Goal: Task Accomplishment & Management: Manage account settings

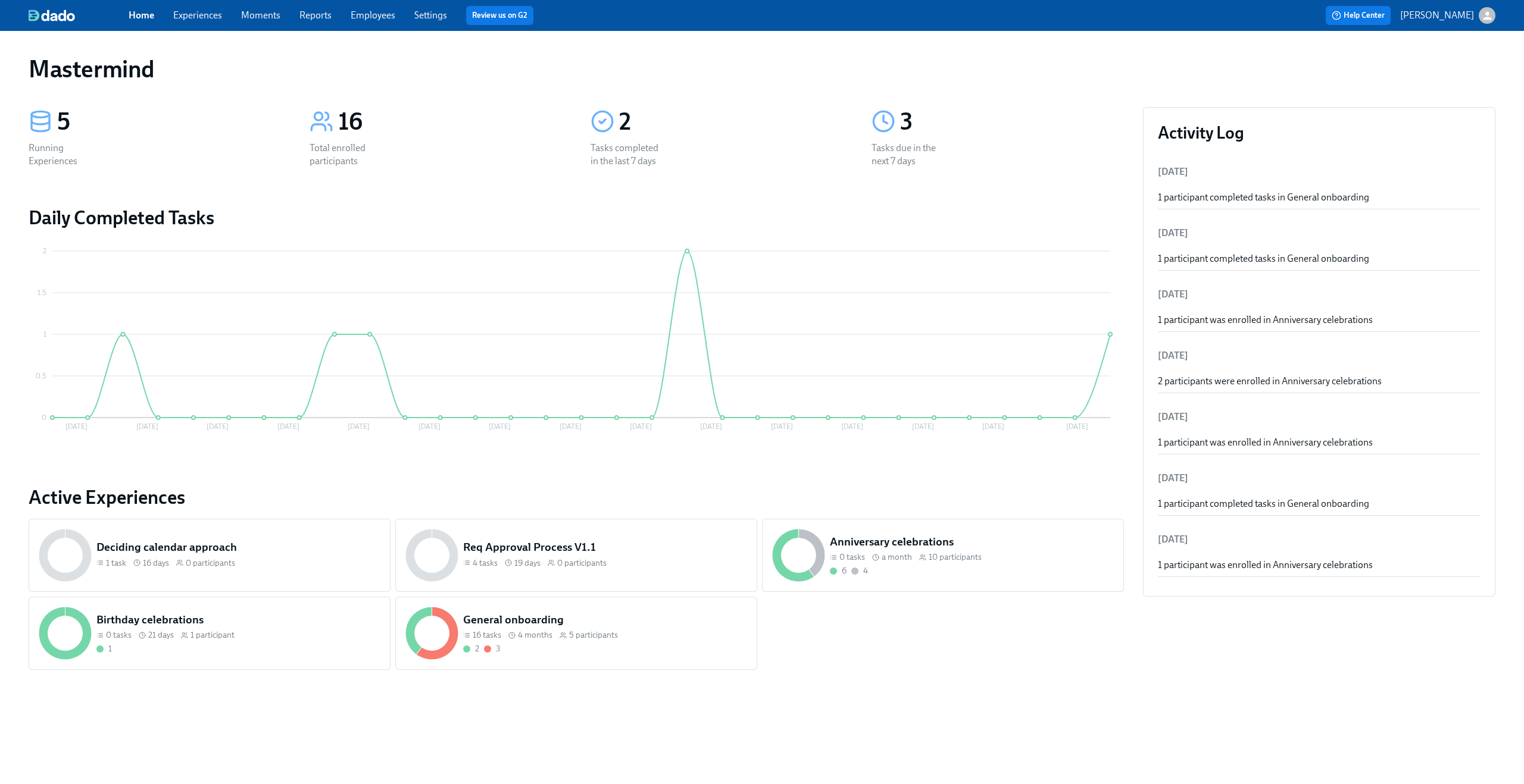
click at [189, 21] on link "Experiences" at bounding box center [197, 15] width 48 height 12
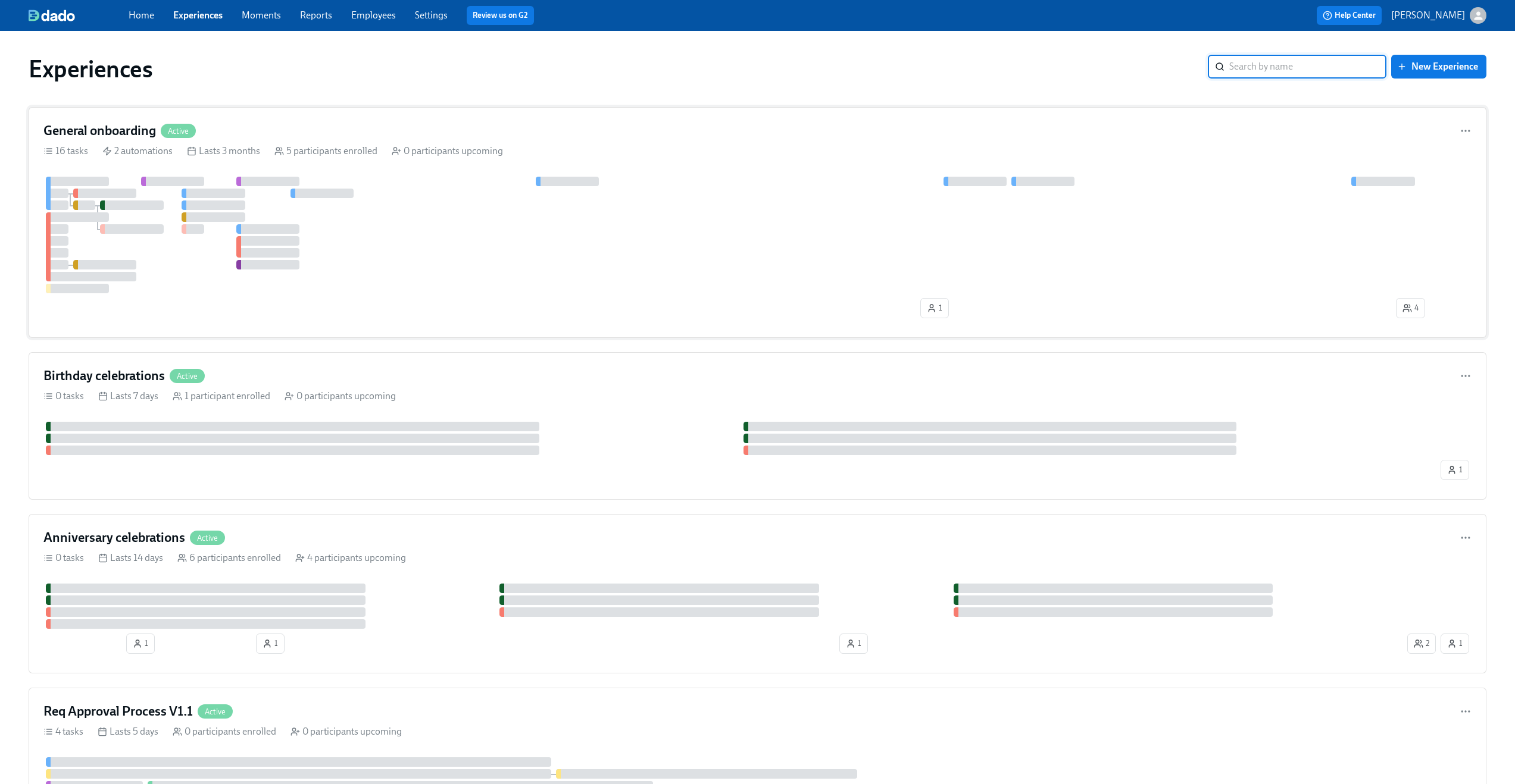
click at [345, 141] on div "General onboarding Active 16 tasks 2 automations Lasts 3 months 5 participants …" at bounding box center [758, 222] width 1458 height 231
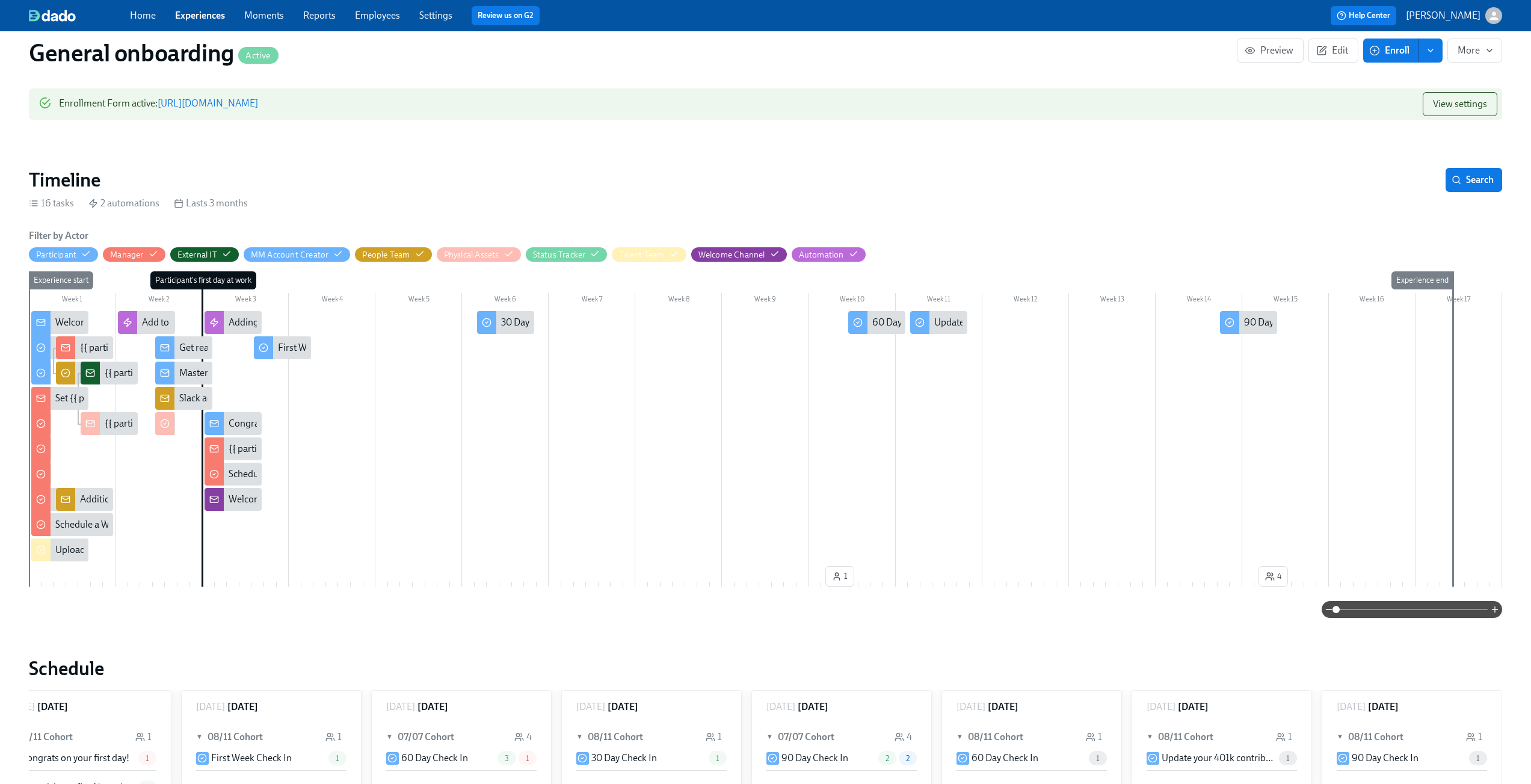
scroll to position [120, 0]
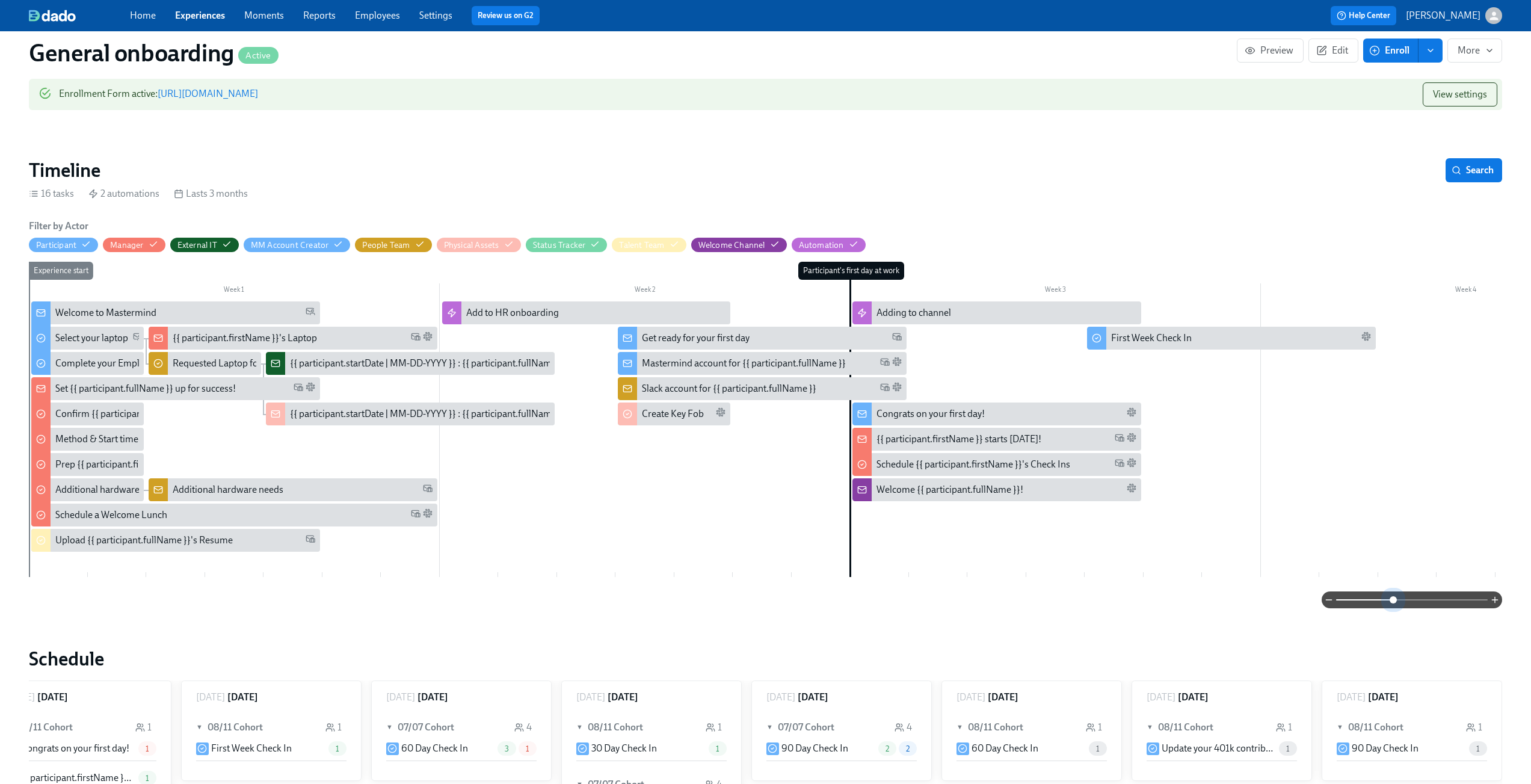
click at [1393, 601] on span at bounding box center [1411, 600] width 152 height 17
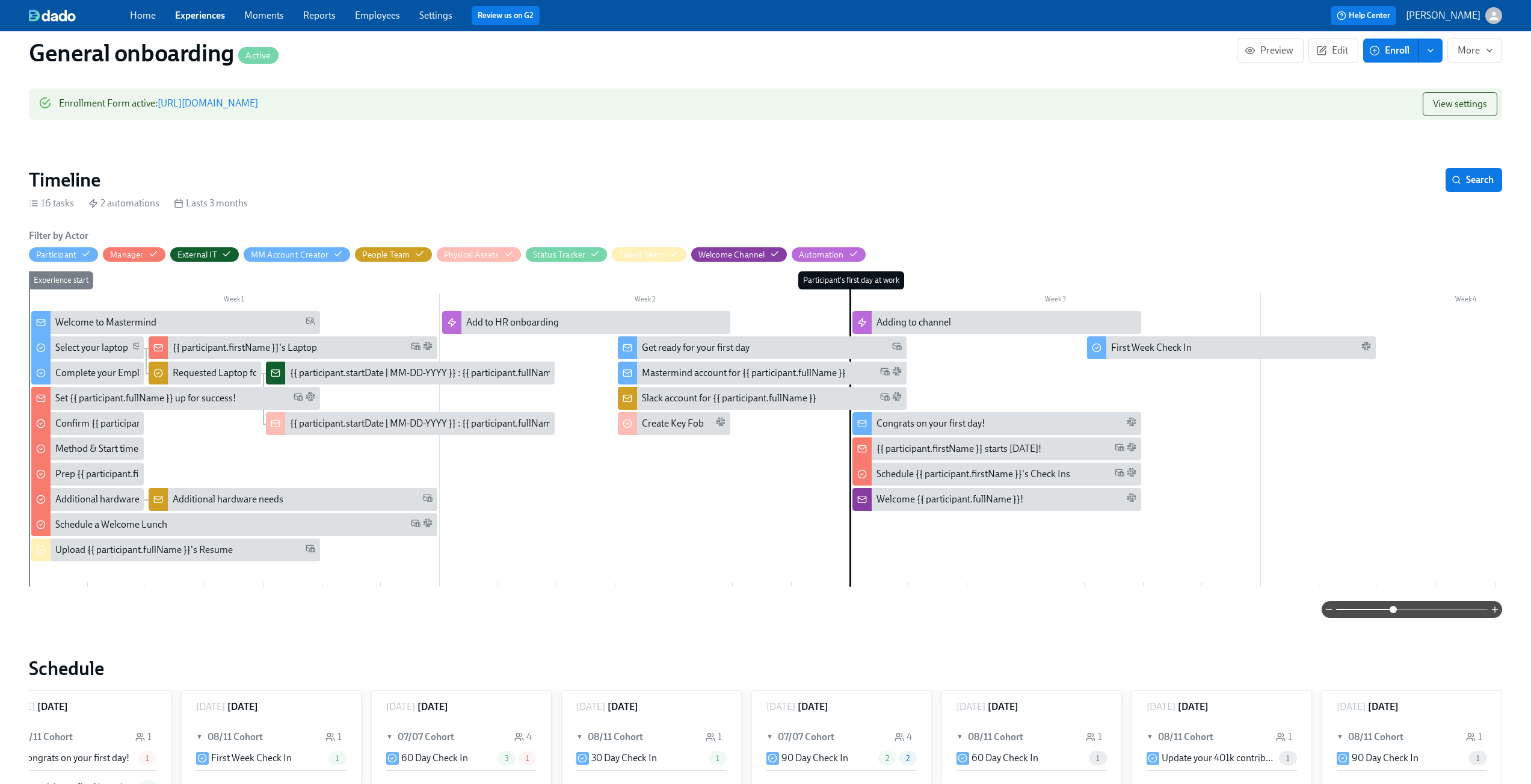
scroll to position [110, 0]
drag, startPoint x: 430, startPoint y: 103, endPoint x: 456, endPoint y: 9, distance: 97.5
click at [0, 0] on div "Home Experiences Moments Reports Employees Settings Review us on G2 Help Center…" at bounding box center [766, 747] width 1531 height 1713
click at [1330, 53] on span "Edit" at bounding box center [1334, 50] width 30 height 12
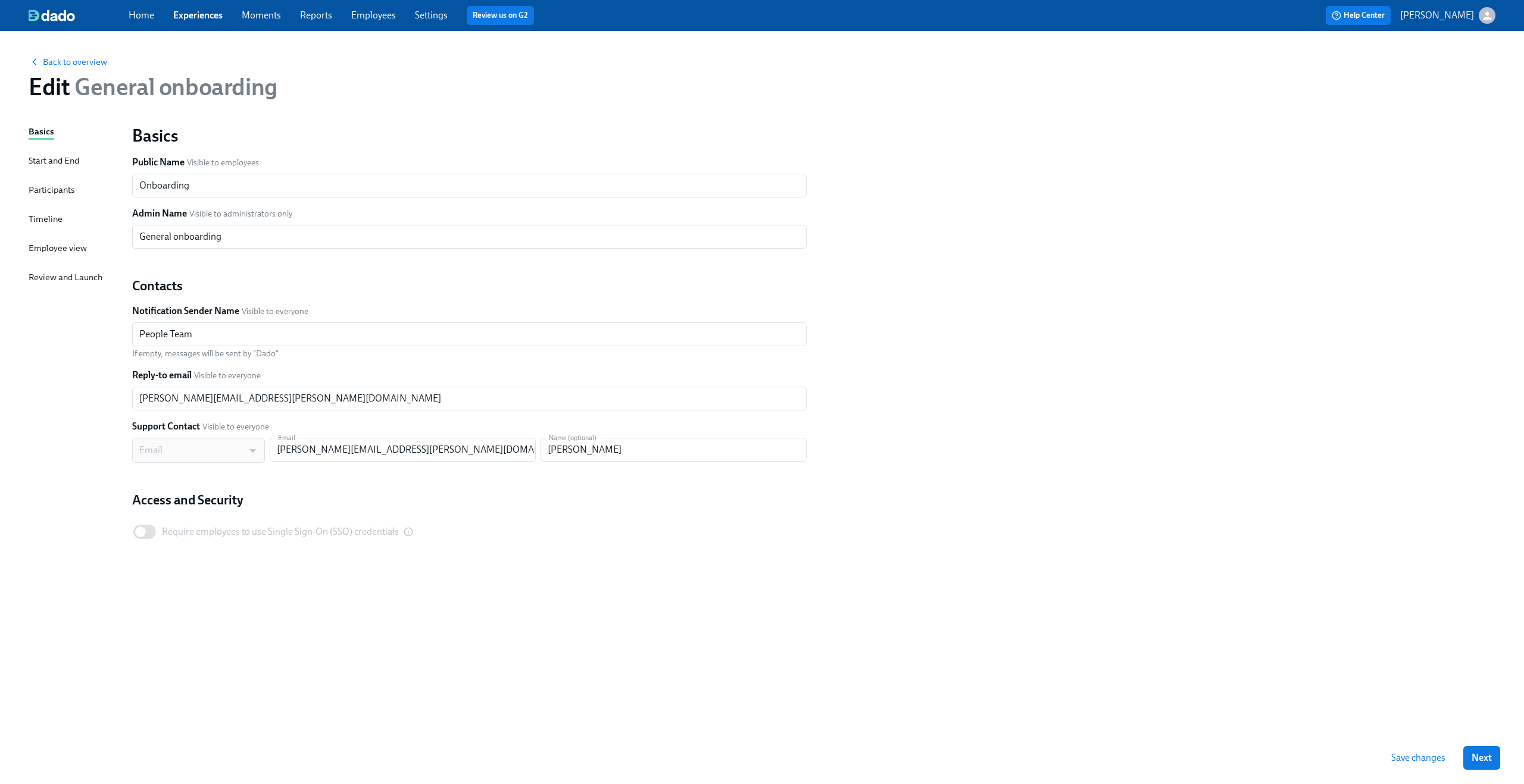
click at [31, 182] on div "Basics Start and End Participants Timeline Employee view Review and Launch" at bounding box center [73, 429] width 89 height 607
click at [34, 189] on div "Participants" at bounding box center [52, 189] width 46 height 13
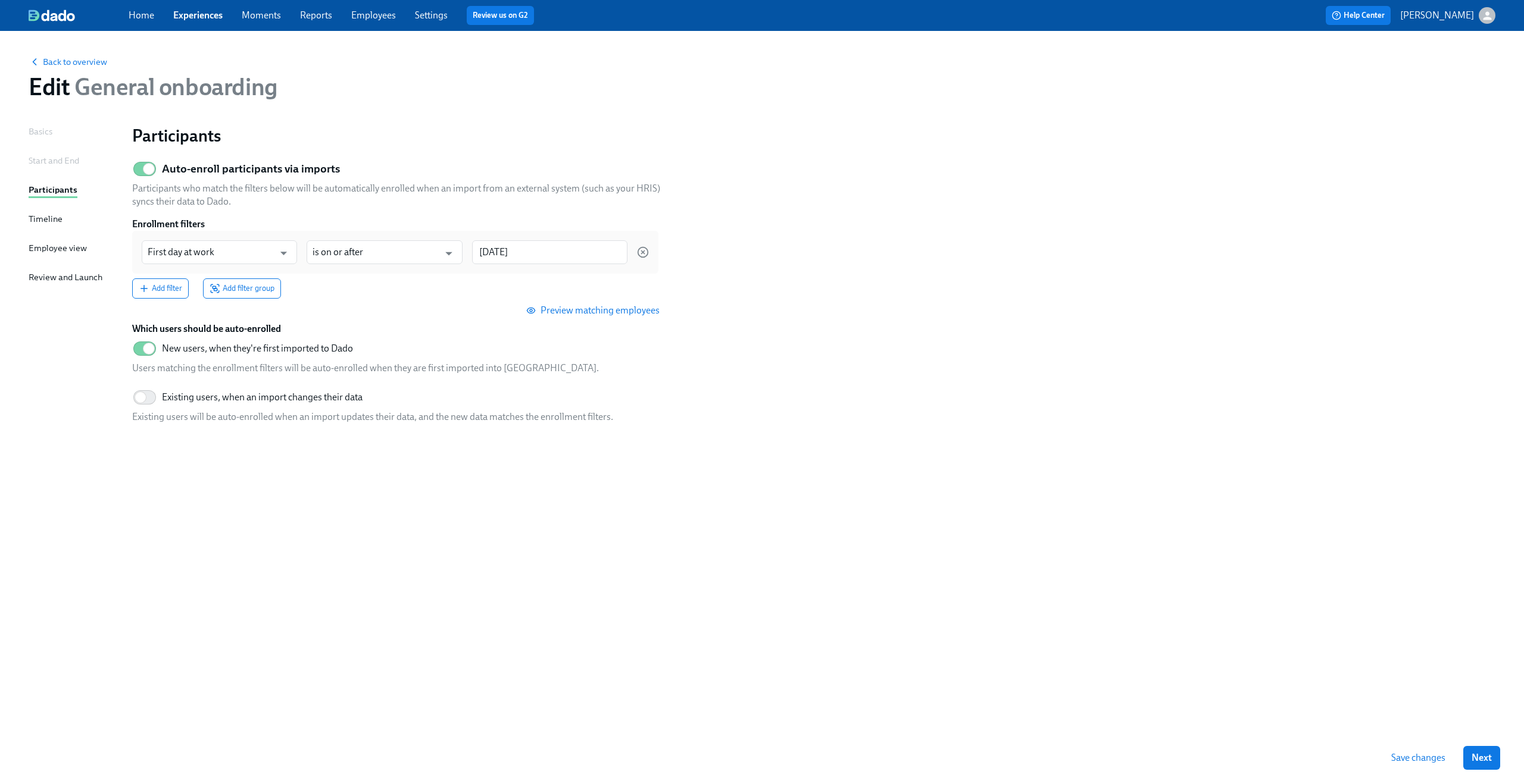
click at [48, 161] on div "Start and End" at bounding box center [54, 160] width 51 height 13
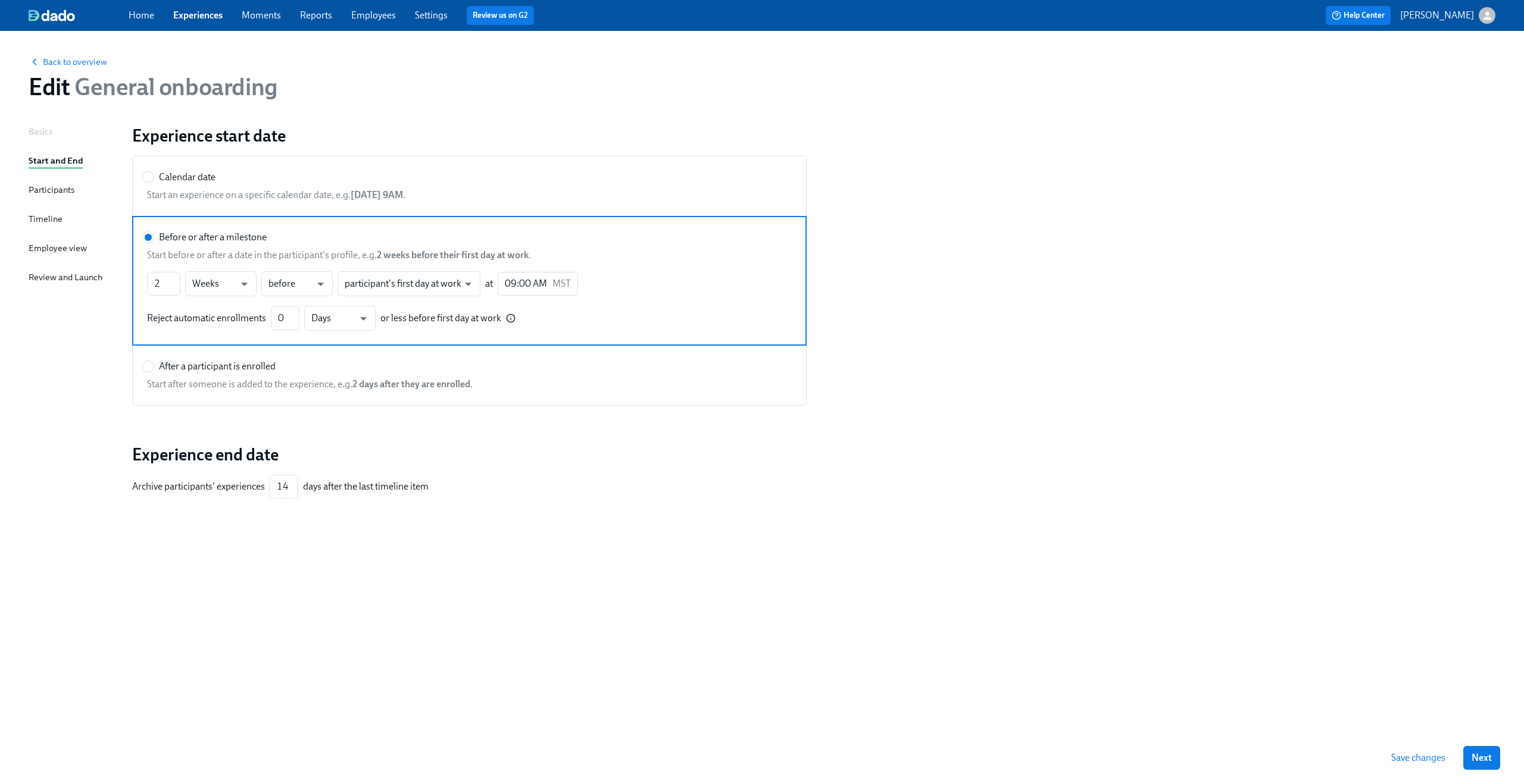
click at [40, 128] on div "Basics" at bounding box center [40, 131] width 24 height 13
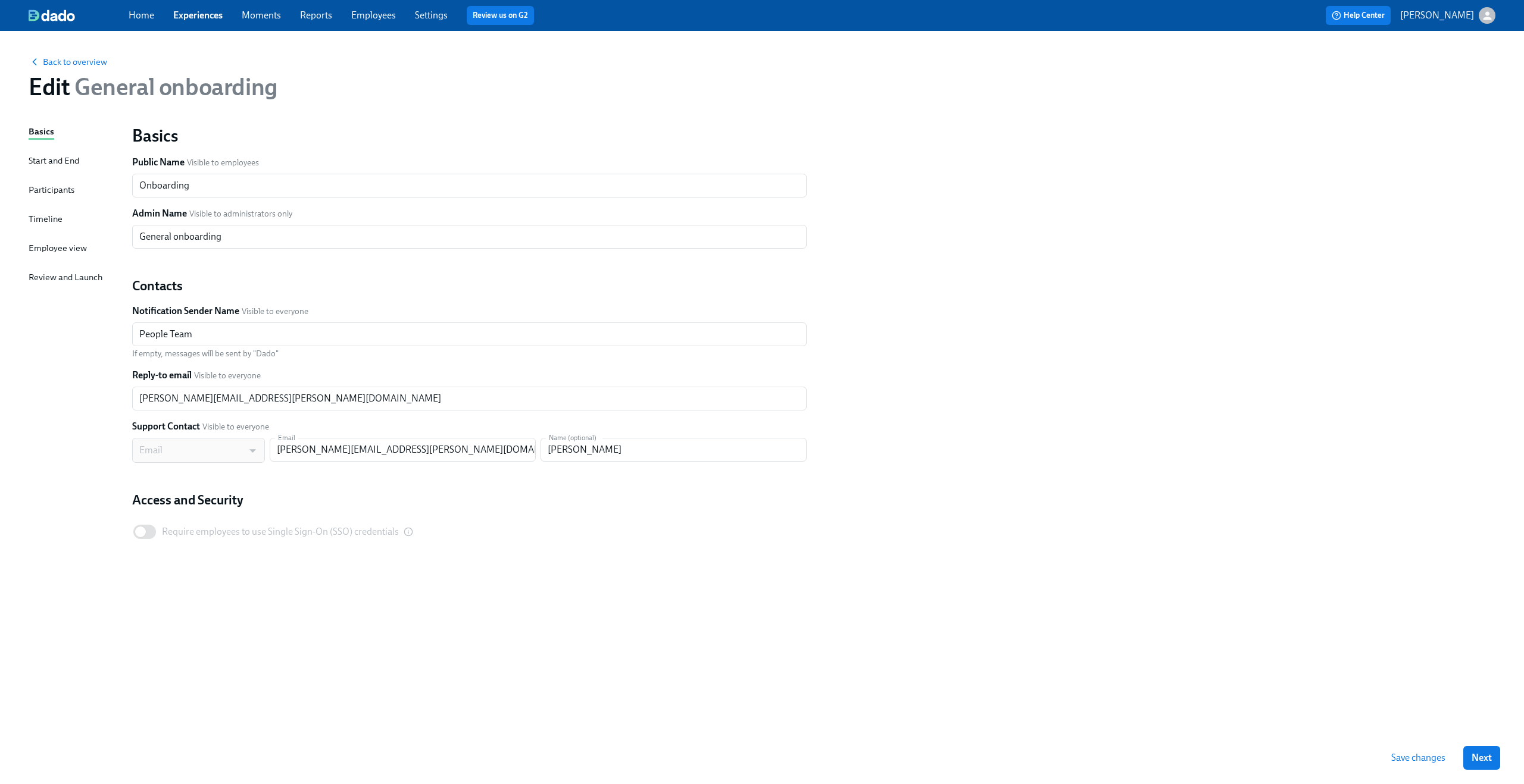
click at [38, 188] on div "Participants" at bounding box center [52, 189] width 46 height 13
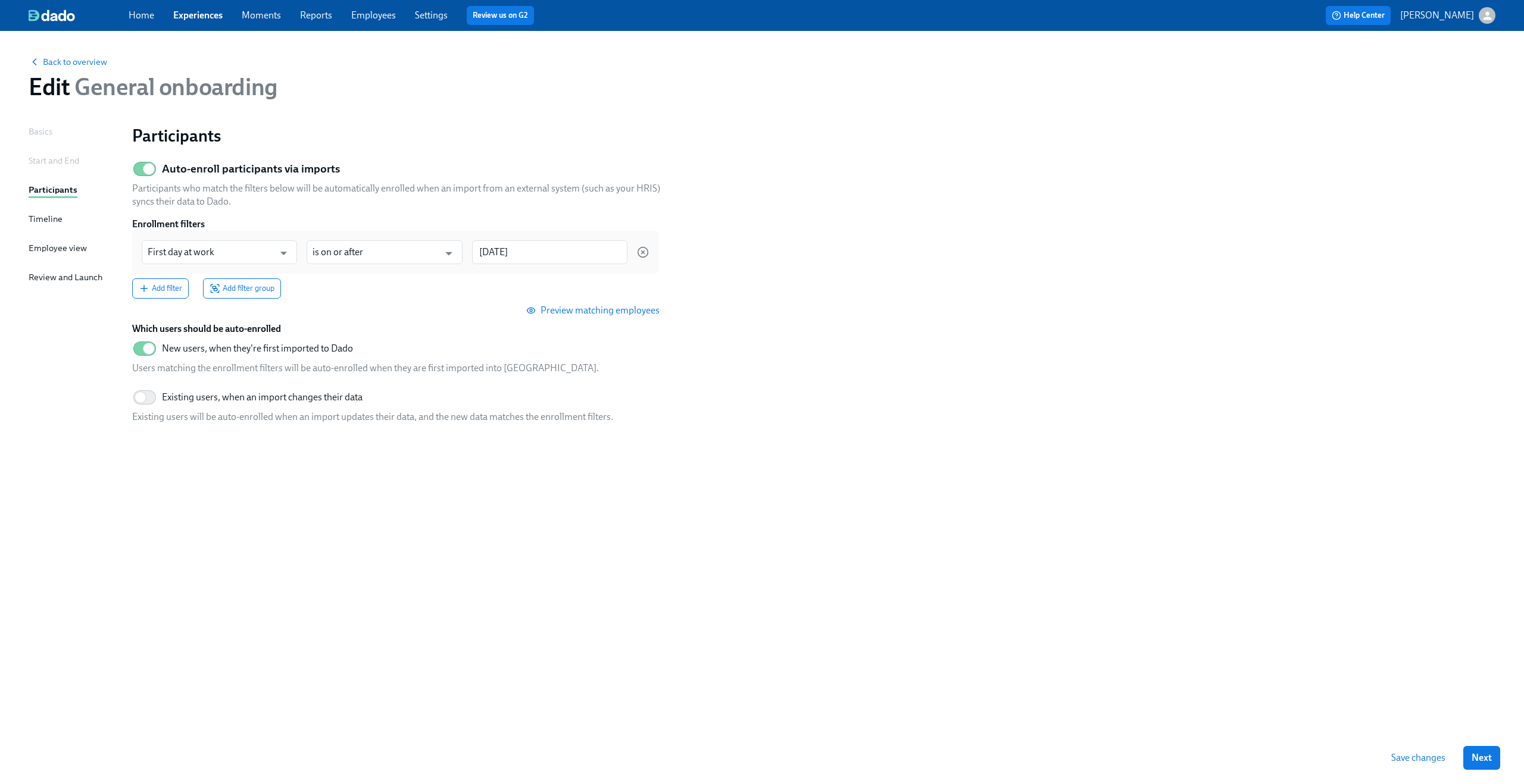
click at [41, 133] on div "Basics" at bounding box center [40, 131] width 24 height 13
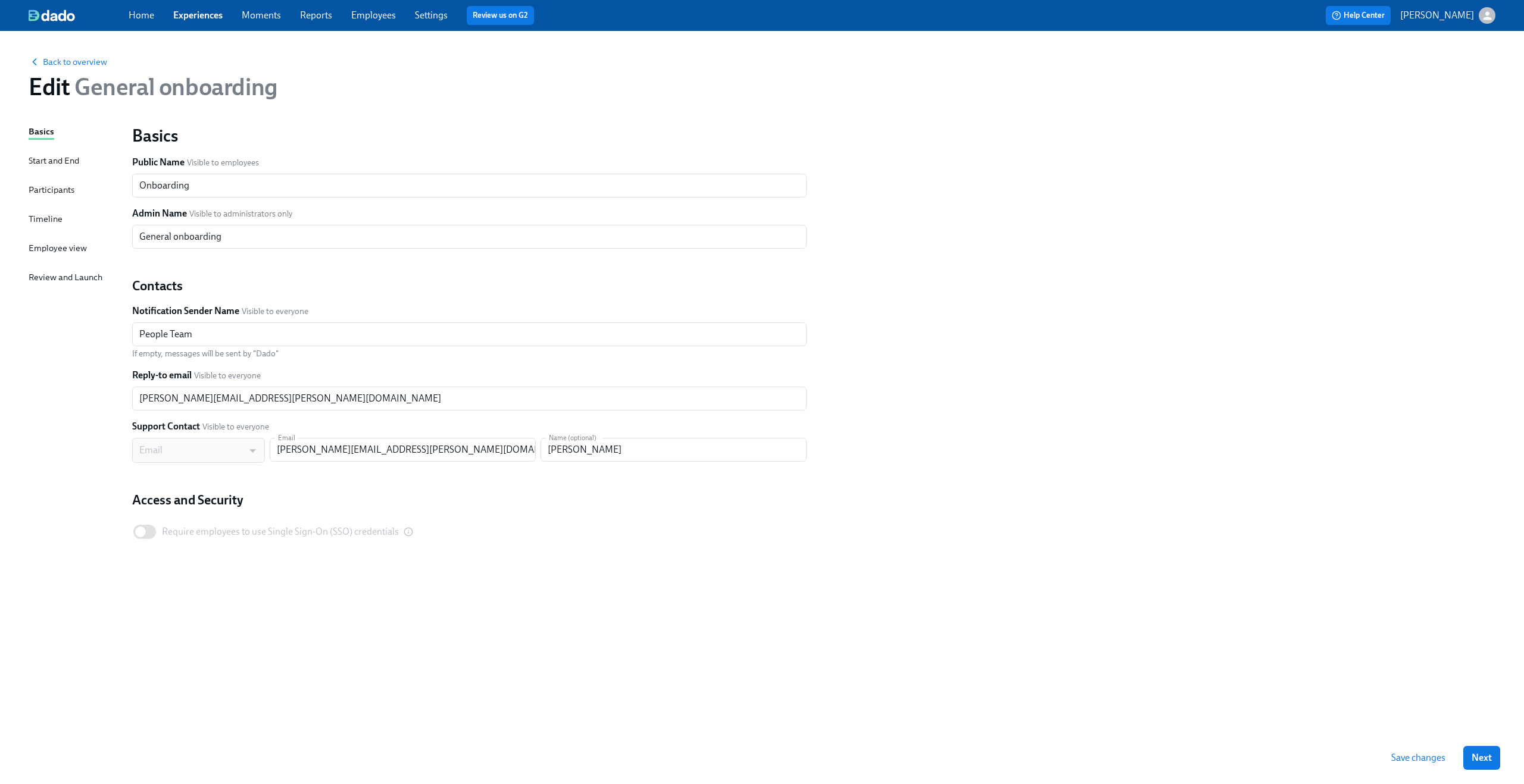
click at [55, 164] on div "Start and End" at bounding box center [54, 160] width 51 height 13
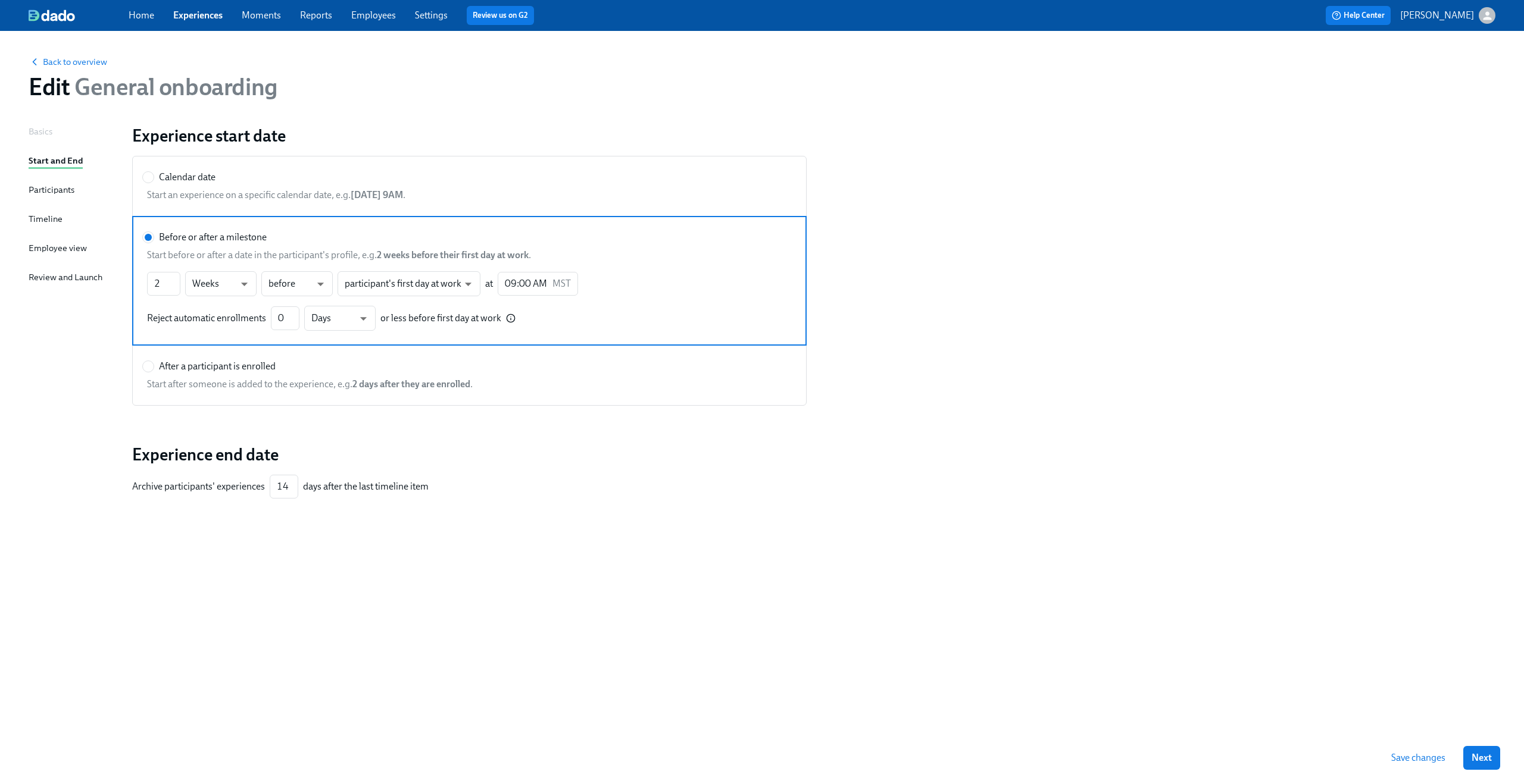
click at [51, 184] on div "Participants" at bounding box center [52, 189] width 46 height 13
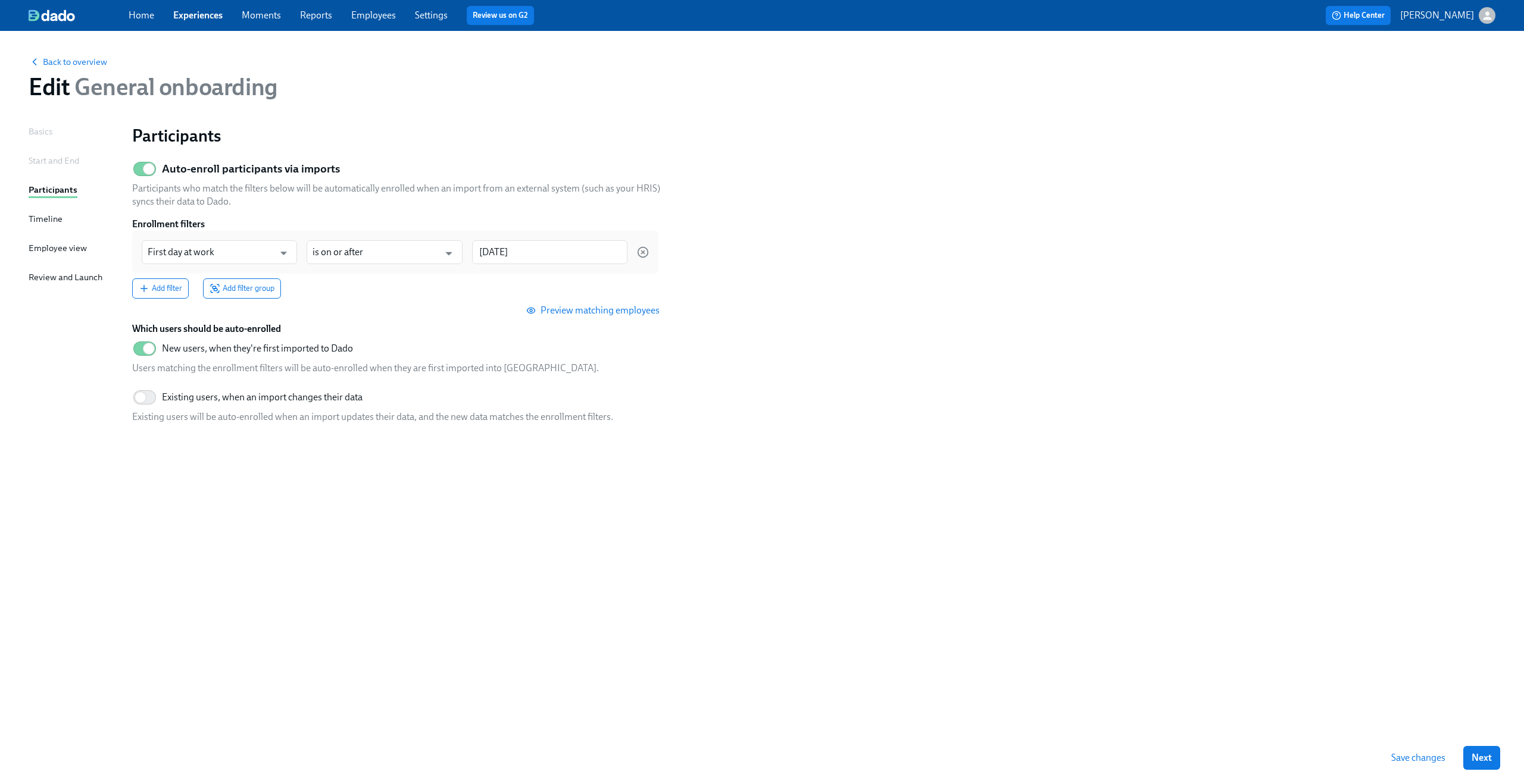
click at [44, 220] on div "Timeline" at bounding box center [45, 218] width 34 height 13
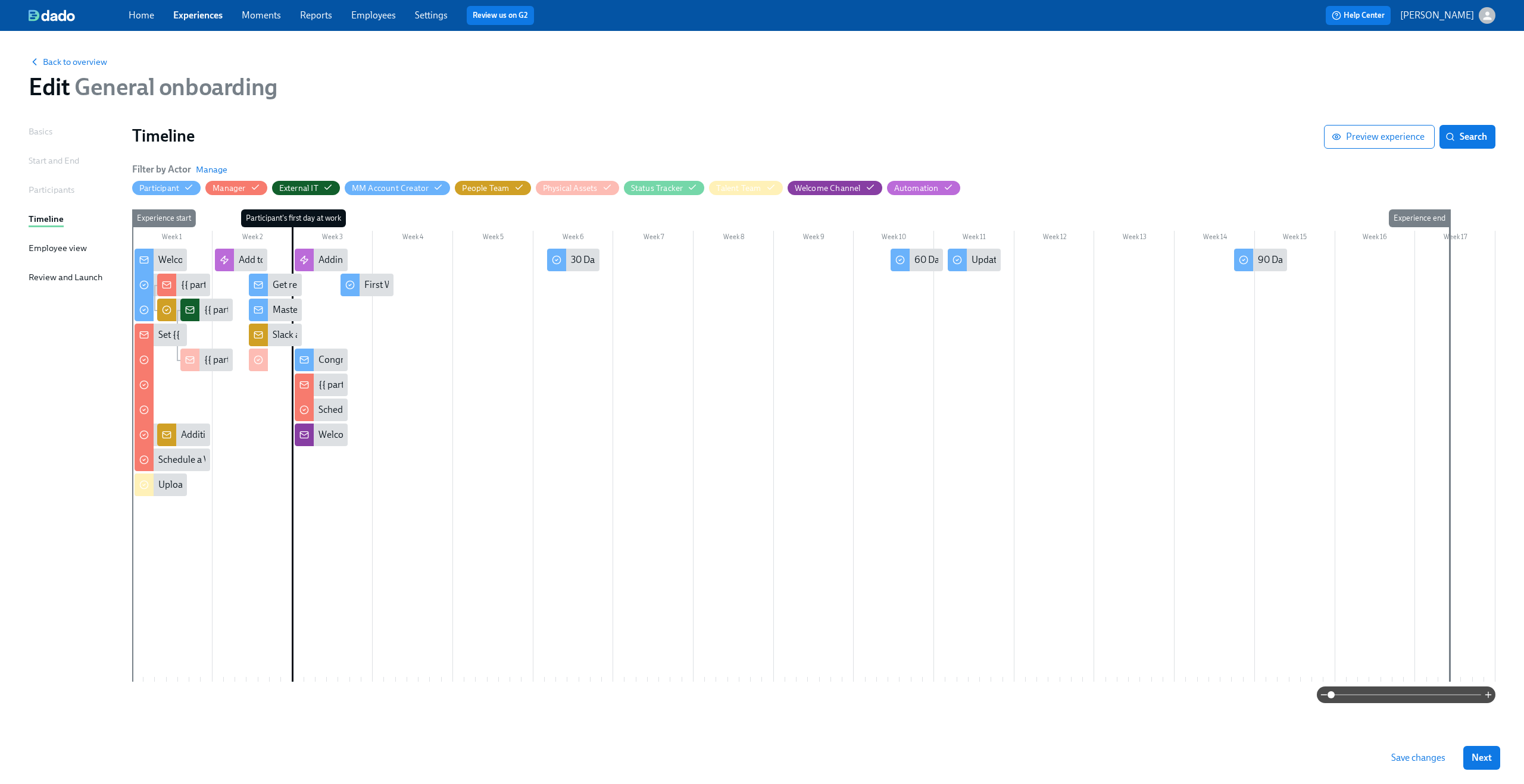
click at [45, 248] on div "Employee view" at bounding box center [58, 247] width 58 height 13
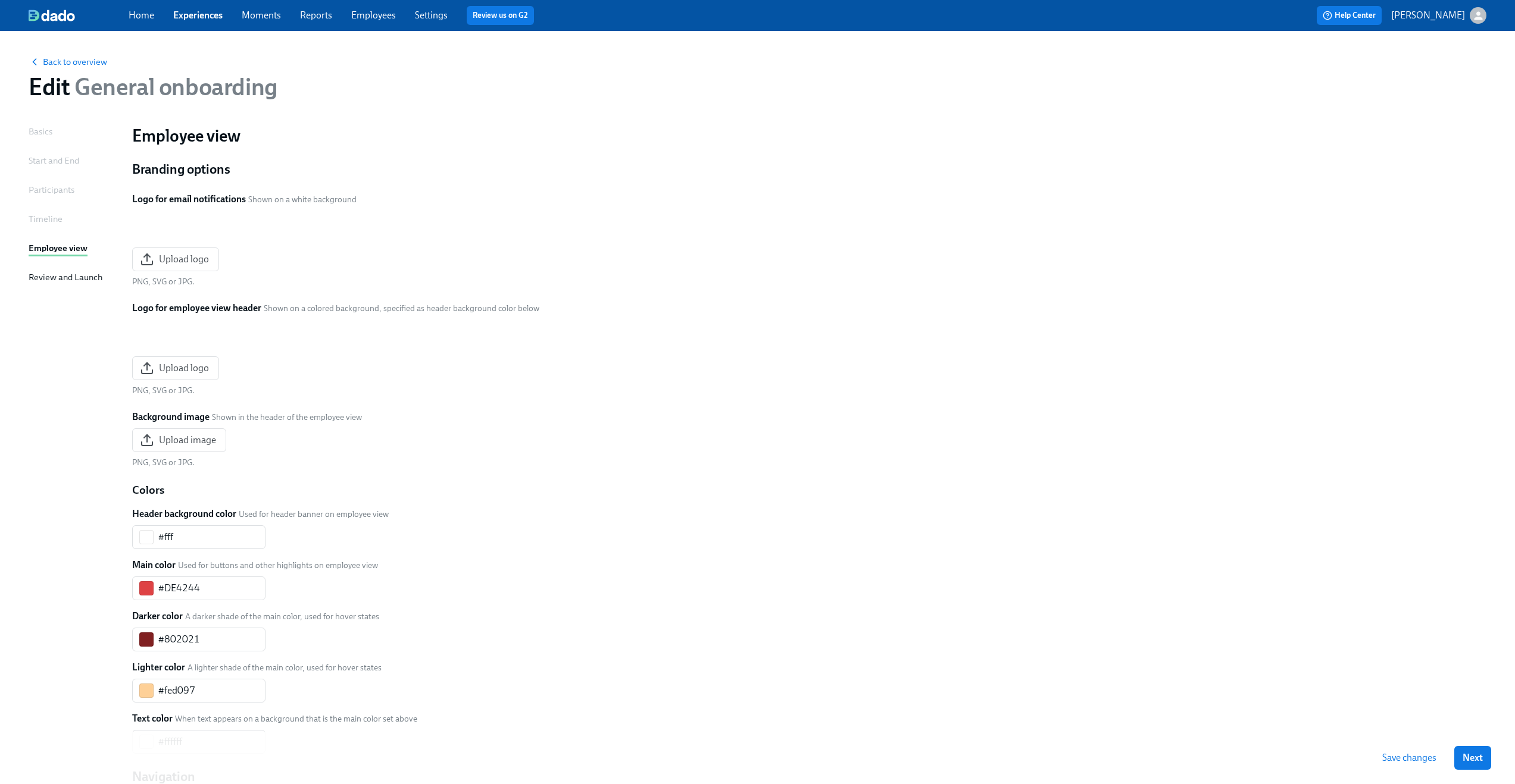
click at [32, 220] on div "Timeline" at bounding box center [45, 218] width 34 height 13
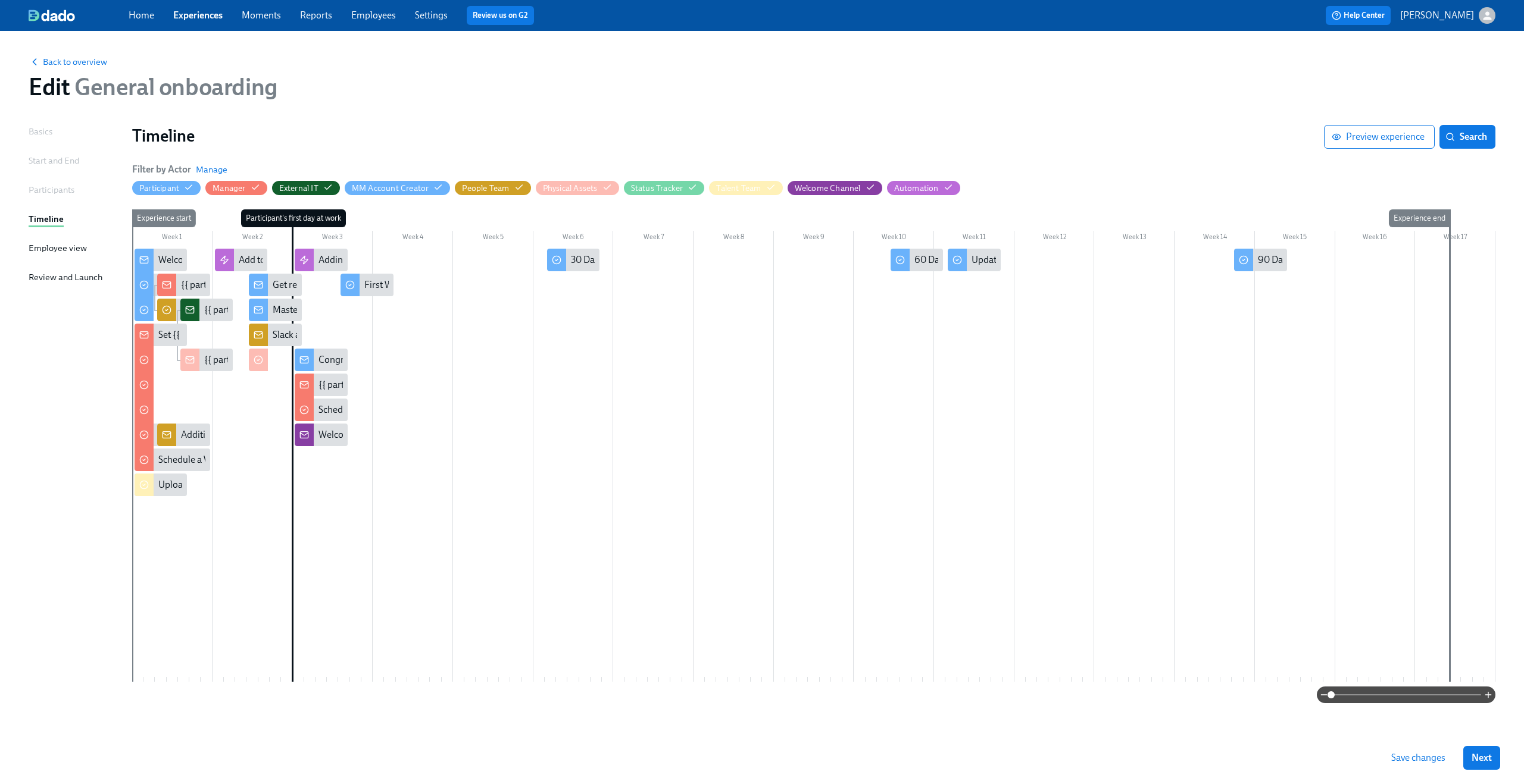
click at [55, 282] on div "Review and Launch" at bounding box center [65, 277] width 74 height 13
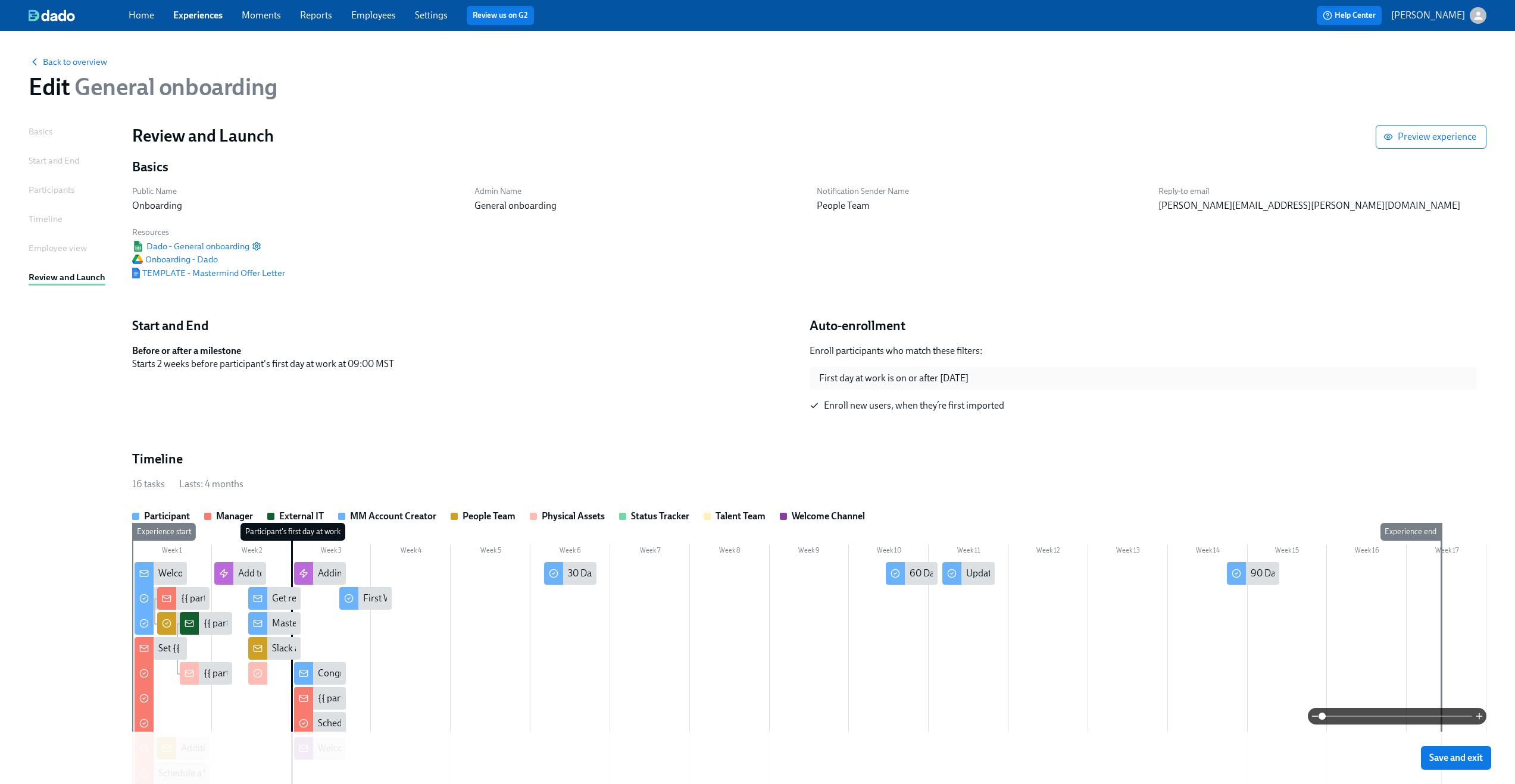
click at [1400, 713] on span at bounding box center [1397, 716] width 150 height 17
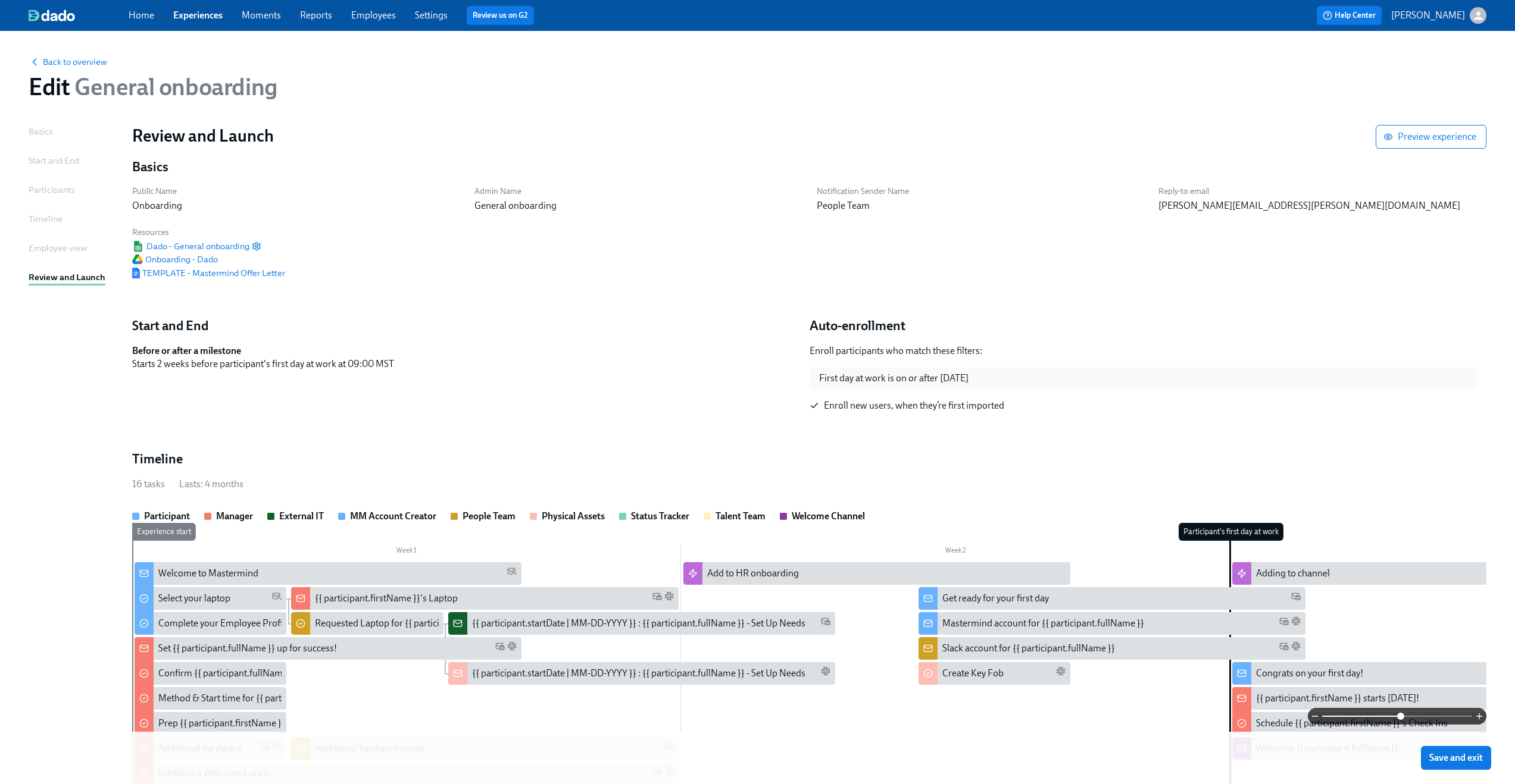
click at [37, 128] on div "Basics" at bounding box center [40, 131] width 24 height 13
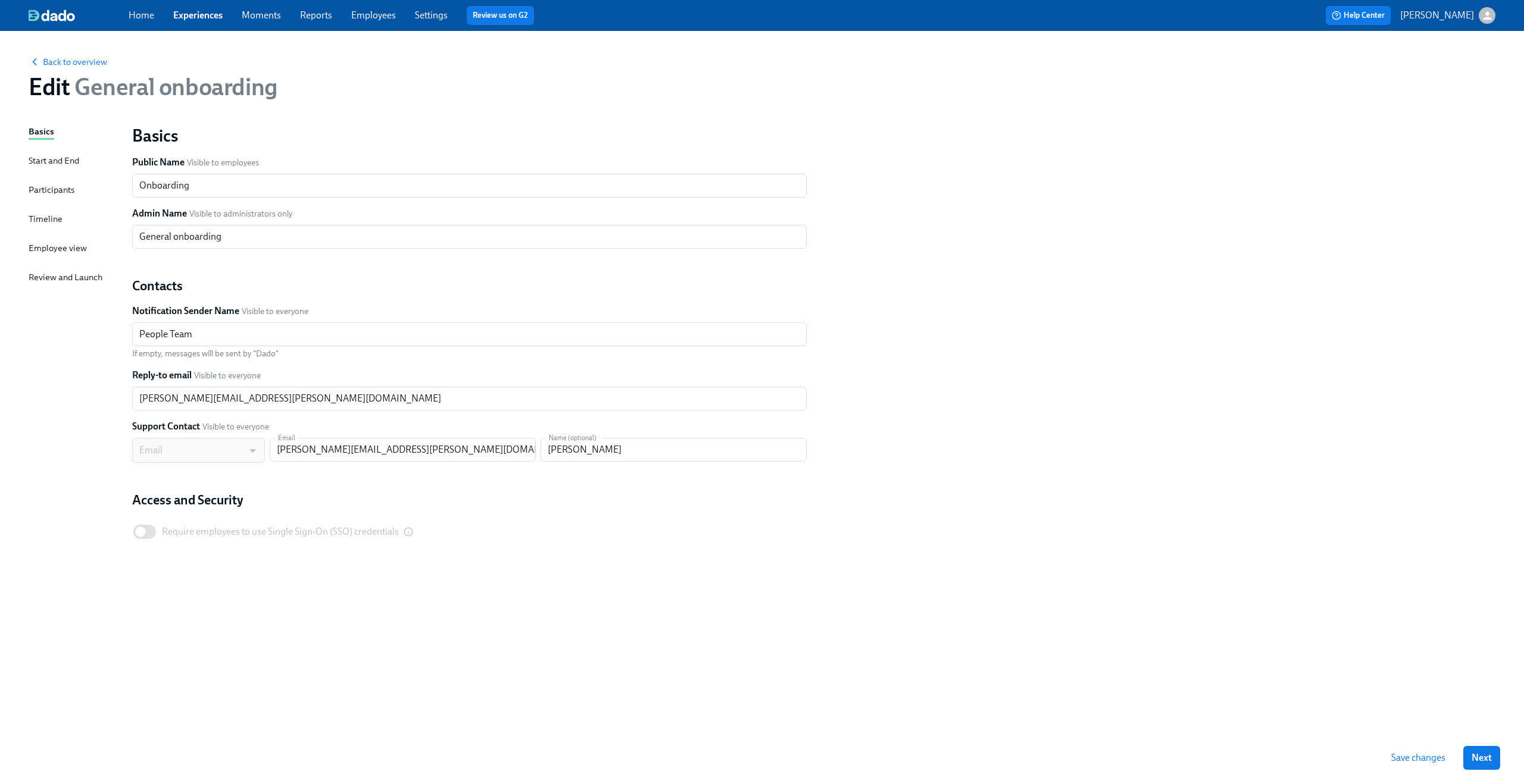
click at [139, 12] on link "Home" at bounding box center [141, 15] width 25 height 12
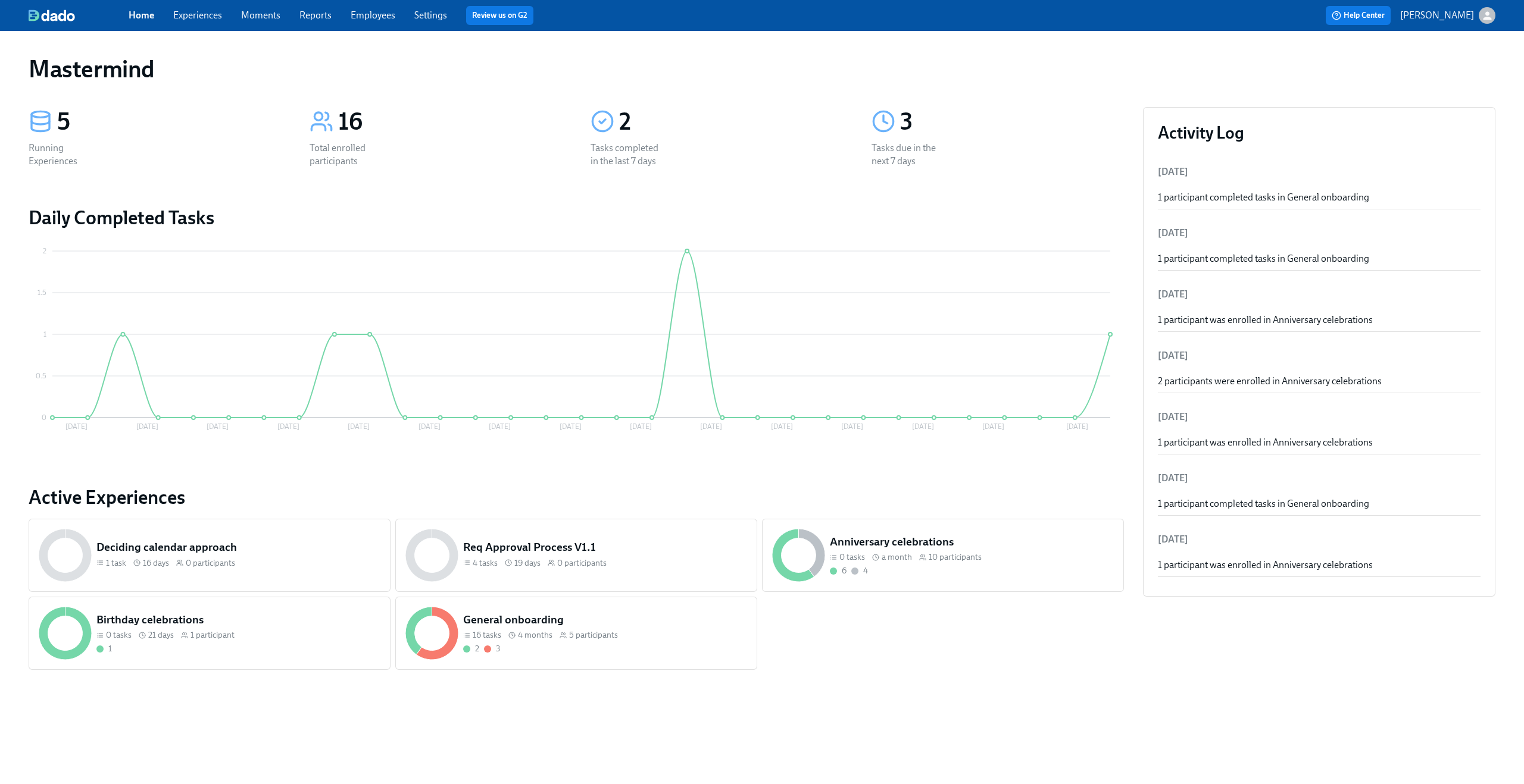
click at [214, 9] on link "Experiences" at bounding box center [197, 15] width 48 height 12
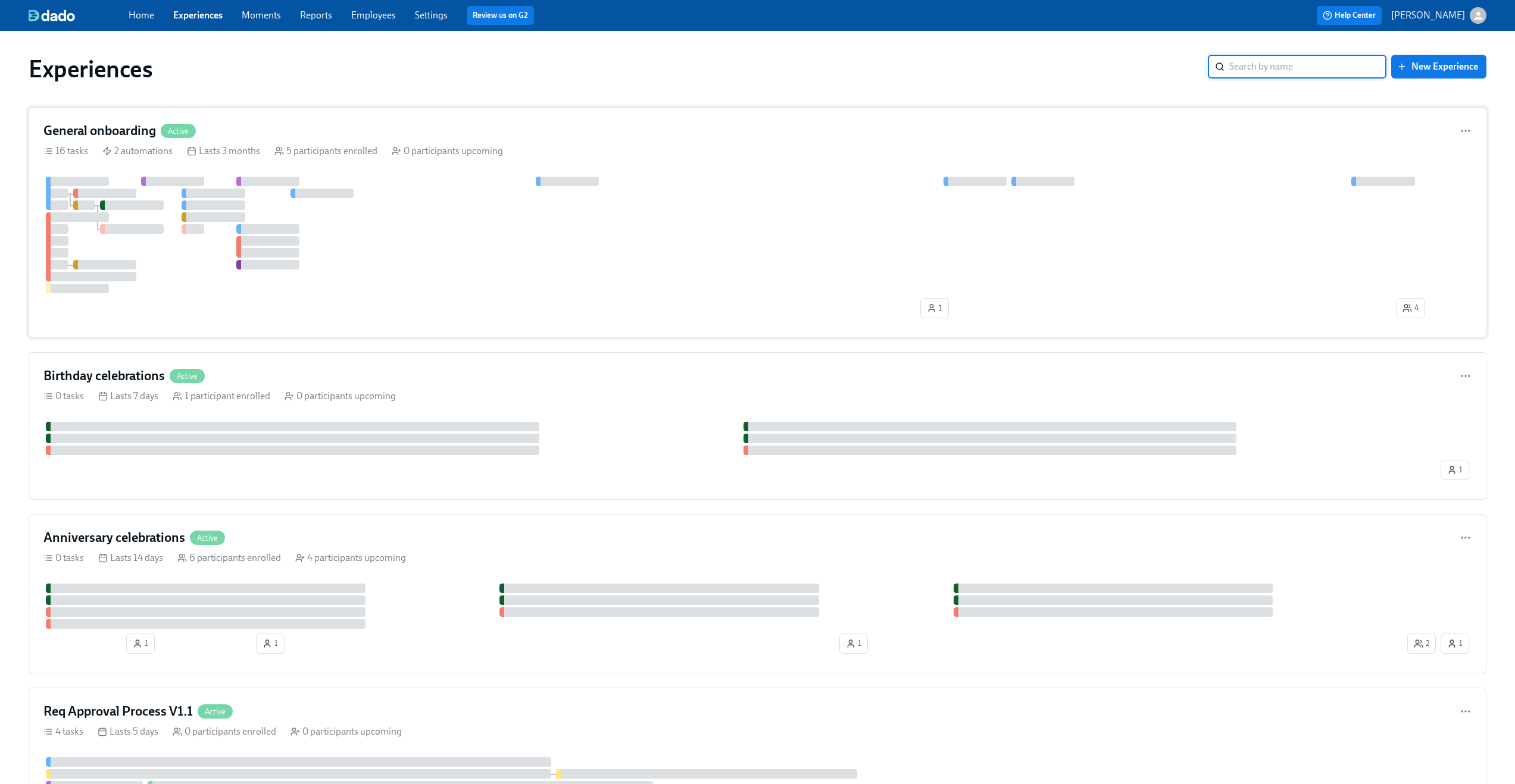
click at [837, 247] on div at bounding box center [758, 235] width 1428 height 117
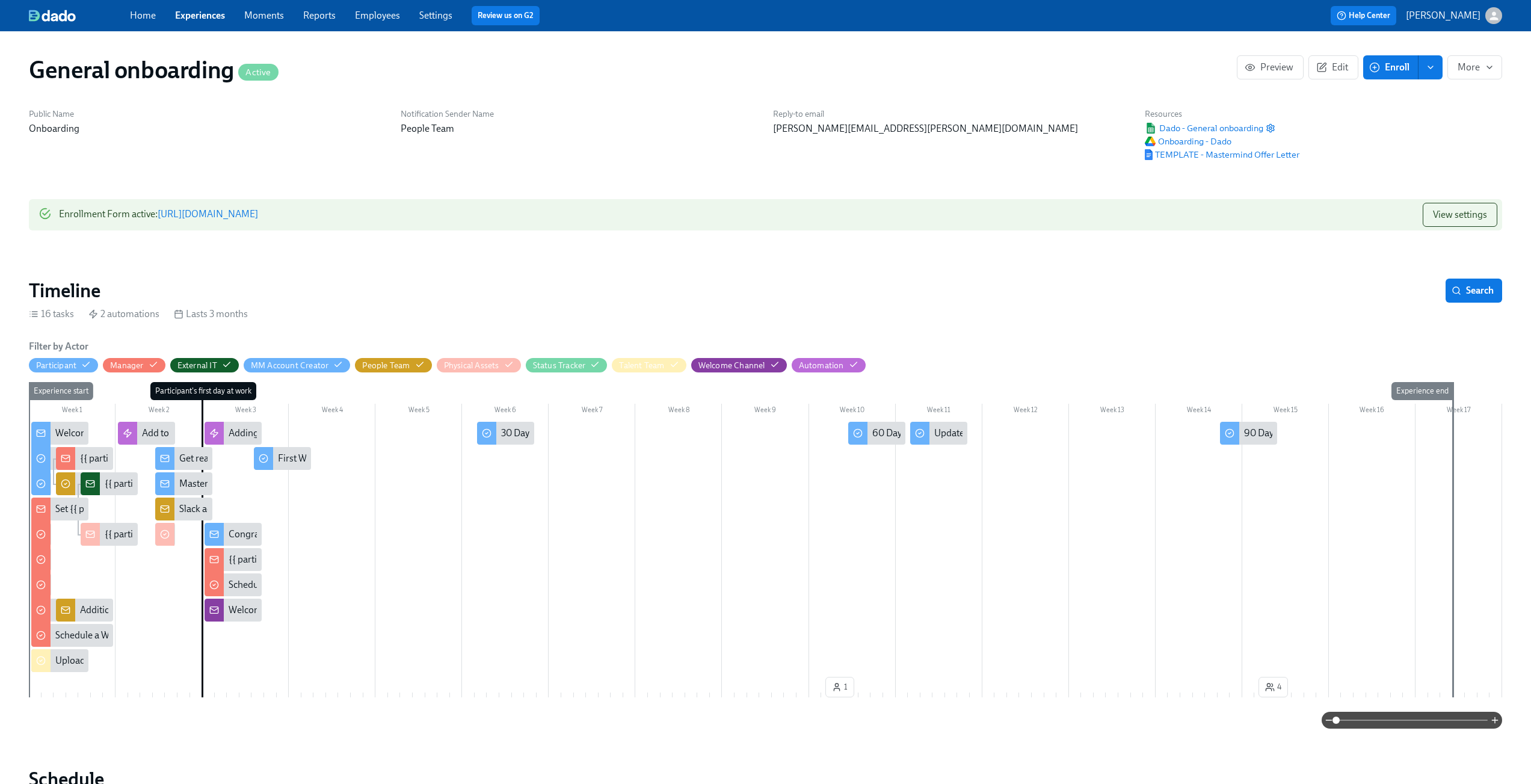
scroll to position [0, 1749]
click at [258, 219] on link "[URL][DOMAIN_NAME]" at bounding box center [208, 214] width 100 height 12
